Goal: Find specific page/section: Find specific page/section

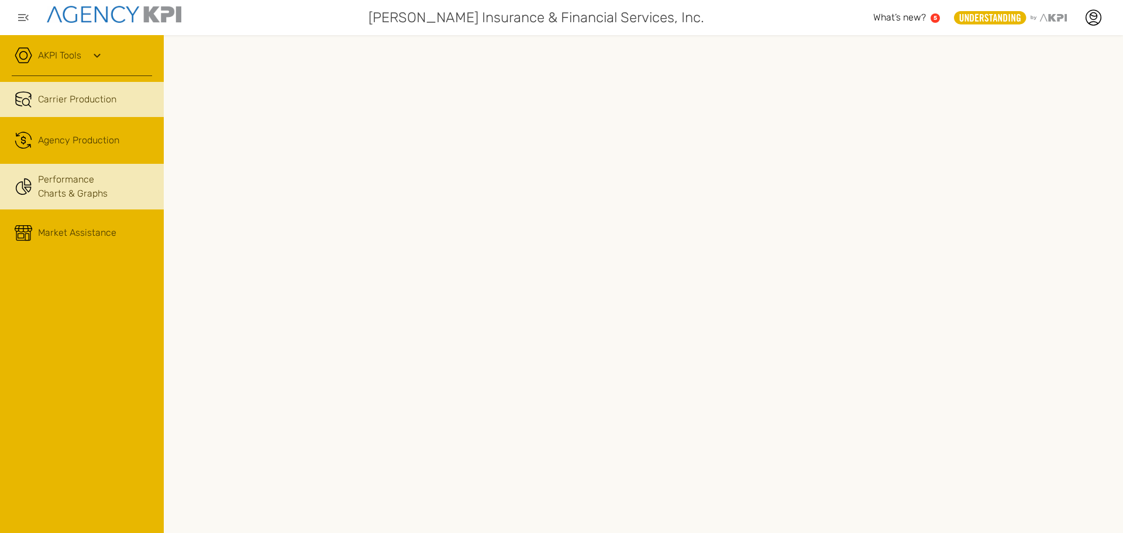
click at [71, 198] on link "Performance Charts & Graphs" at bounding box center [82, 187] width 164 height 46
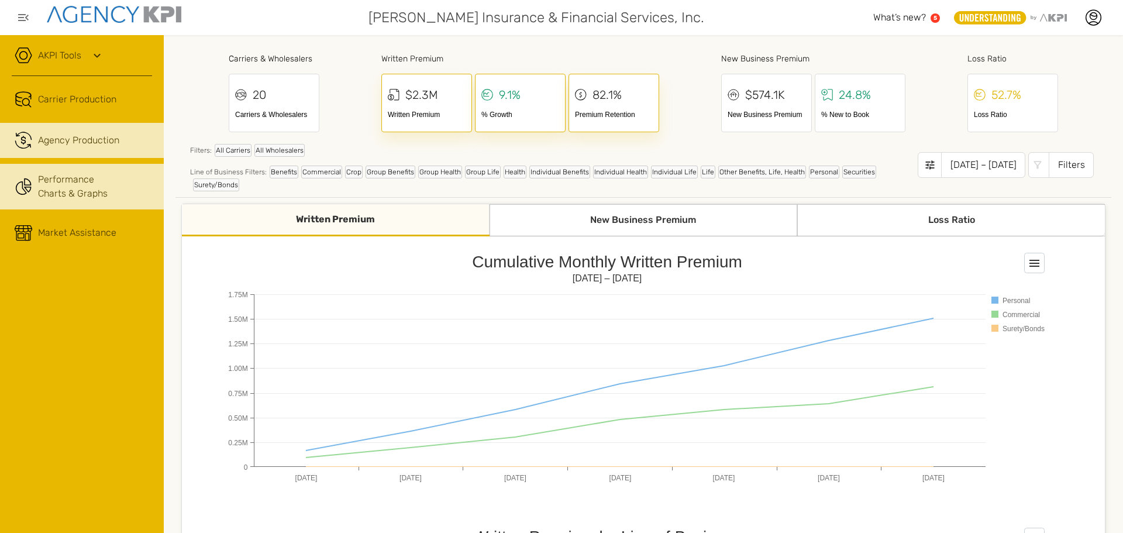
click at [106, 135] on span "Agency Production" at bounding box center [78, 140] width 81 height 14
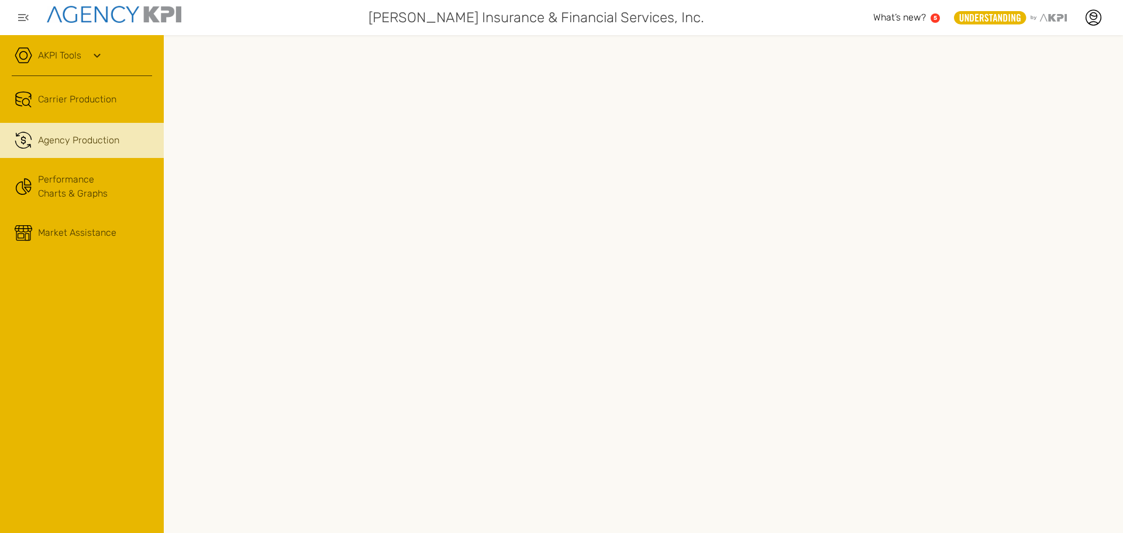
click at [737, 11] on div "[PERSON_NAME] Insurance & Financial Services, Inc." at bounding box center [534, 17] width 677 height 23
